Goal: Task Accomplishment & Management: Use online tool/utility

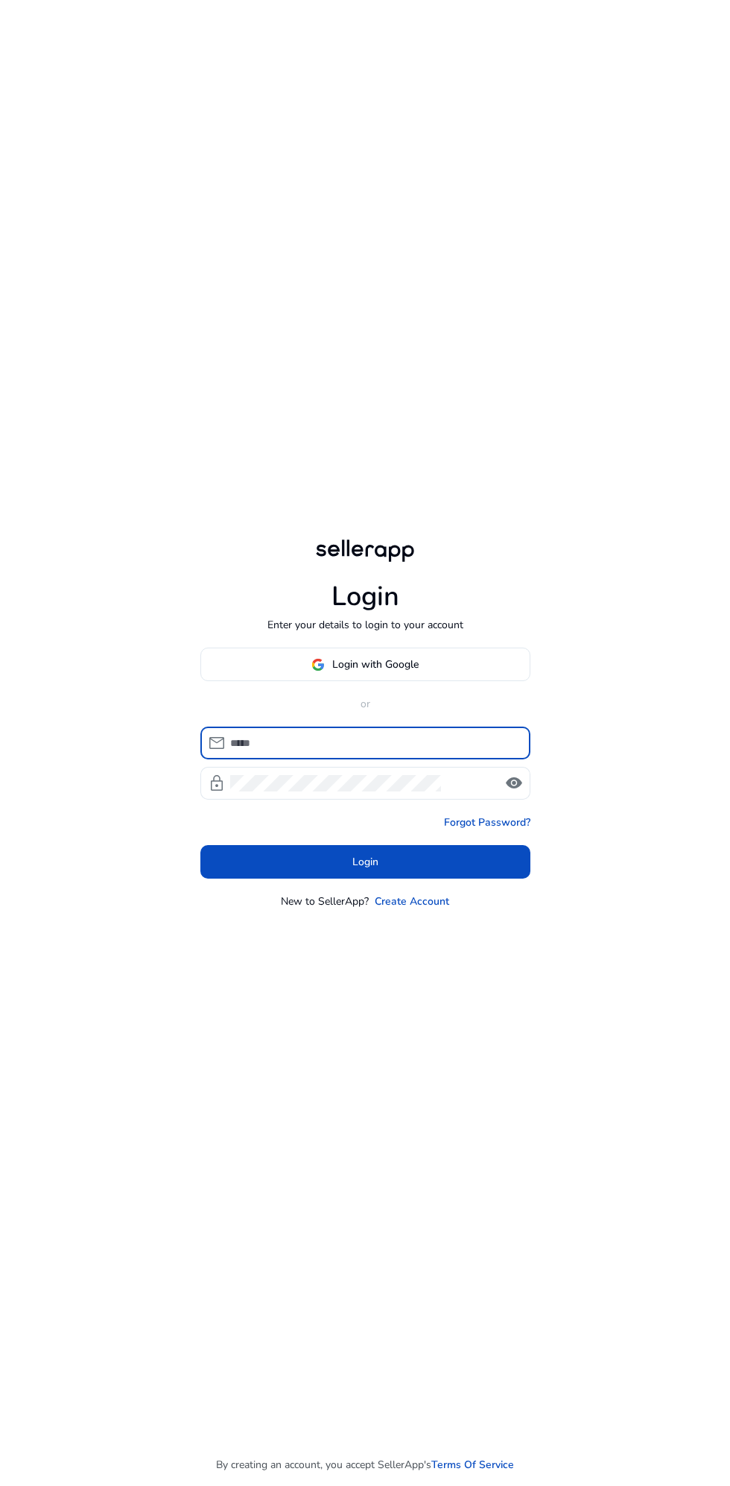
click at [454, 682] on span at bounding box center [365, 665] width 329 height 36
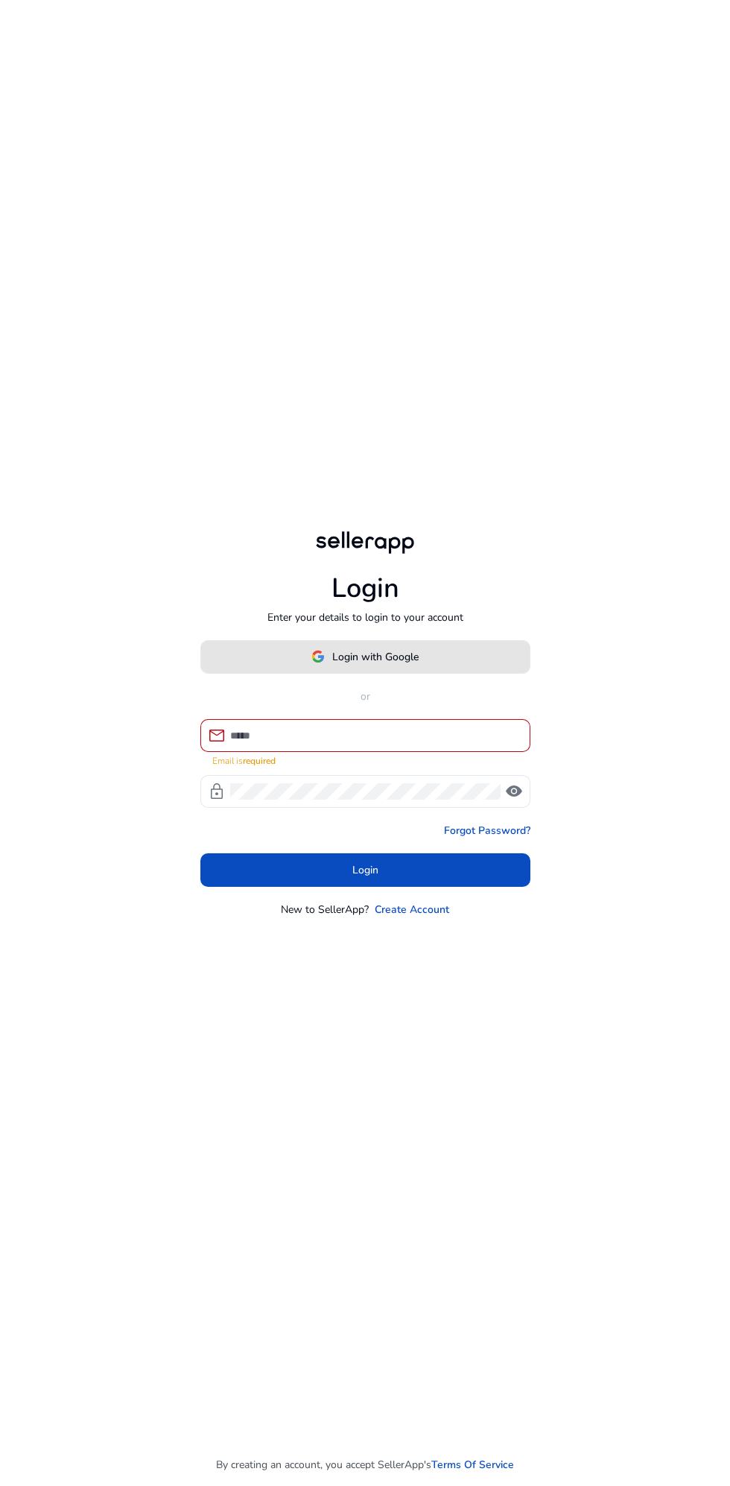
click at [442, 674] on span at bounding box center [365, 656] width 329 height 36
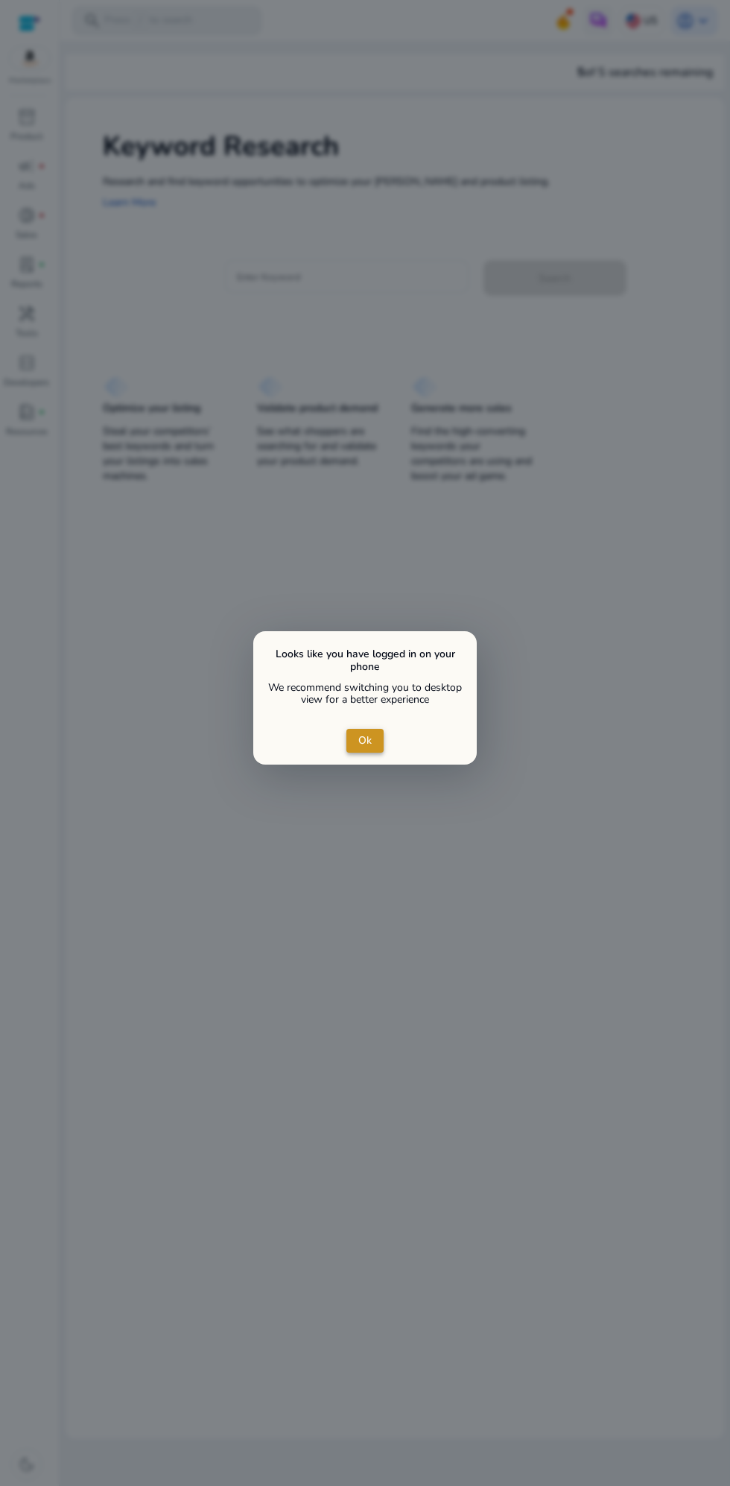
click at [370, 752] on span "close dialog" at bounding box center [364, 741] width 37 height 36
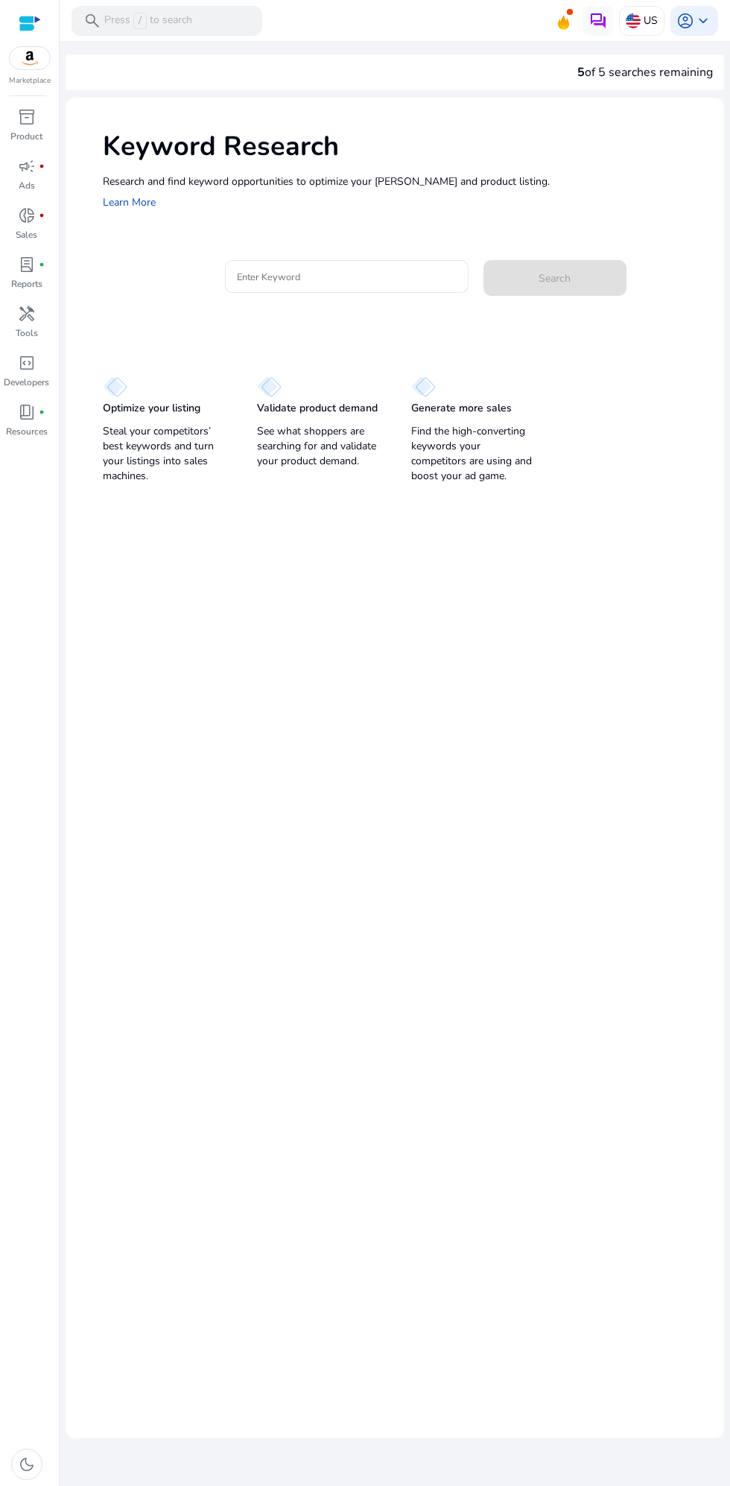
click at [370, 279] on input "Enter Keyword" at bounding box center [347, 276] width 220 height 16
